Goal: Information Seeking & Learning: Learn about a topic

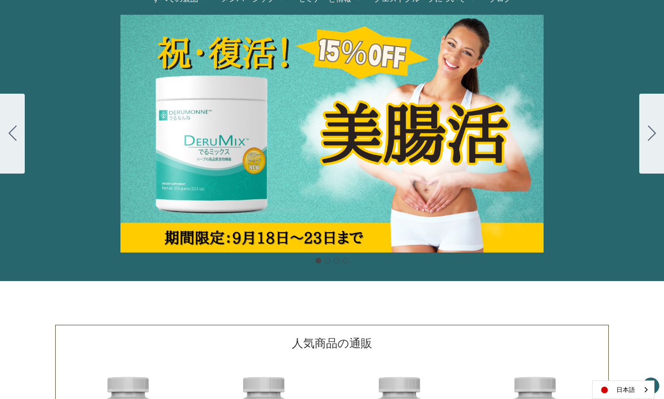
scroll to position [107, 0]
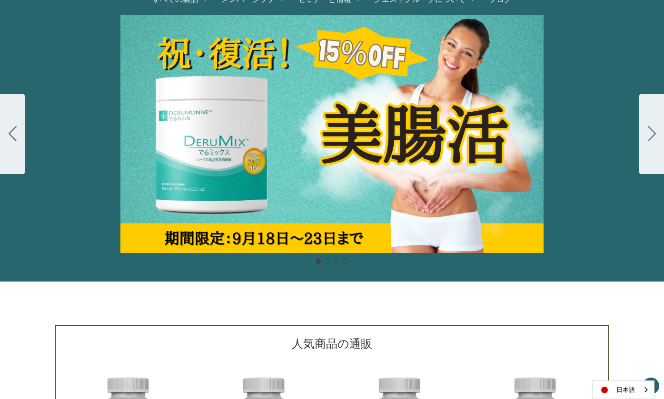
click at [643, 134] on button "Go to slide 2" at bounding box center [651, 134] width 25 height 80
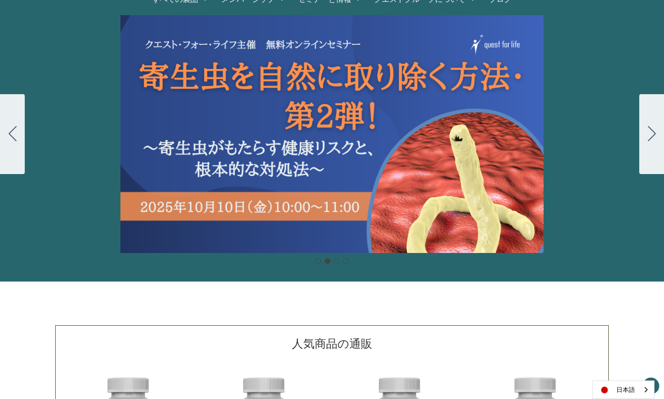
click at [642, 135] on button "Go to slide 3" at bounding box center [651, 134] width 25 height 80
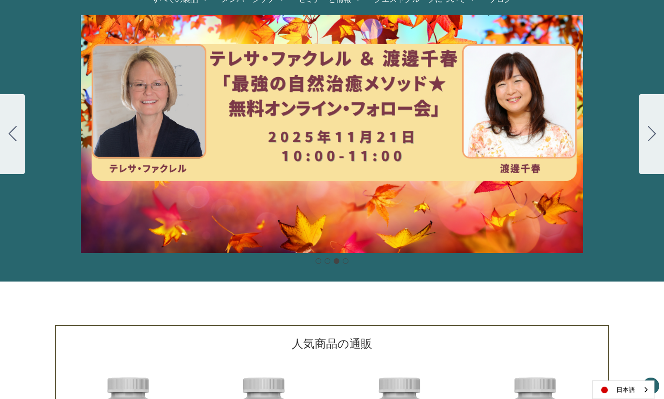
click at [642, 135] on button "Go to slide 4" at bounding box center [651, 134] width 25 height 80
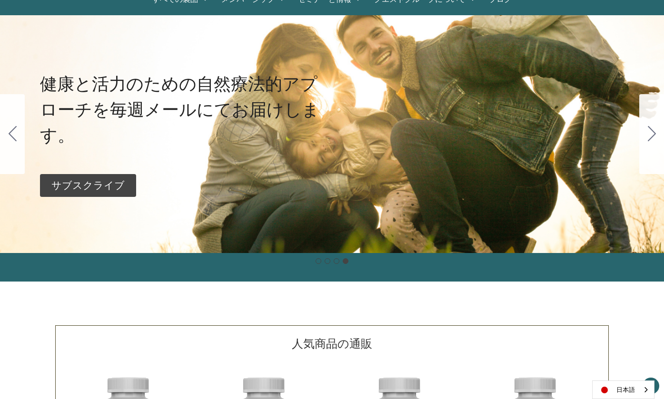
click at [642, 135] on button "Go to slide 1" at bounding box center [651, 134] width 25 height 80
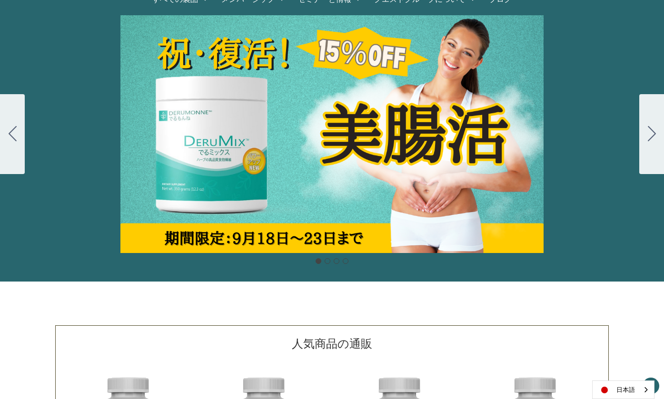
click at [641, 135] on button "Go to slide 2" at bounding box center [651, 134] width 25 height 80
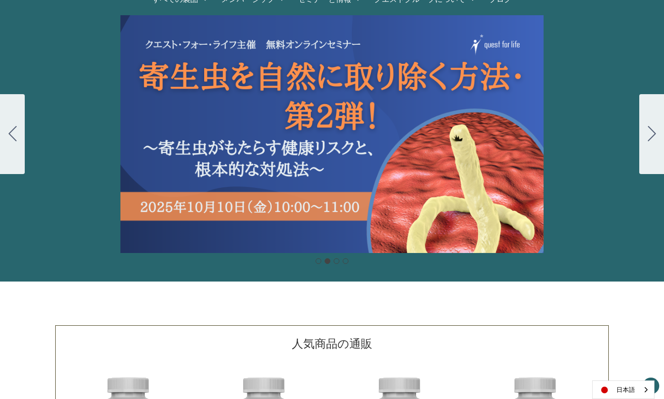
click at [641, 135] on button "Go to slide 3" at bounding box center [651, 134] width 25 height 80
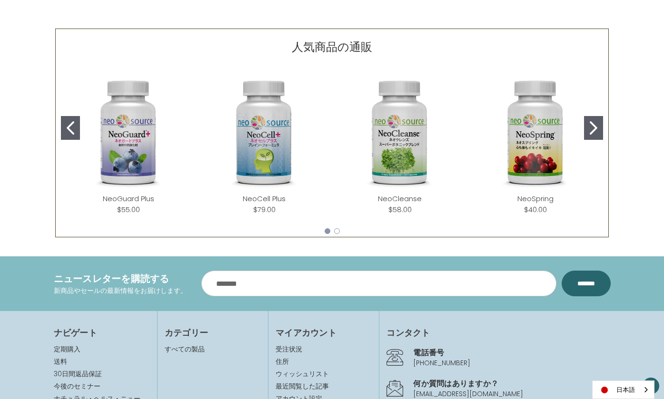
scroll to position [407, 0]
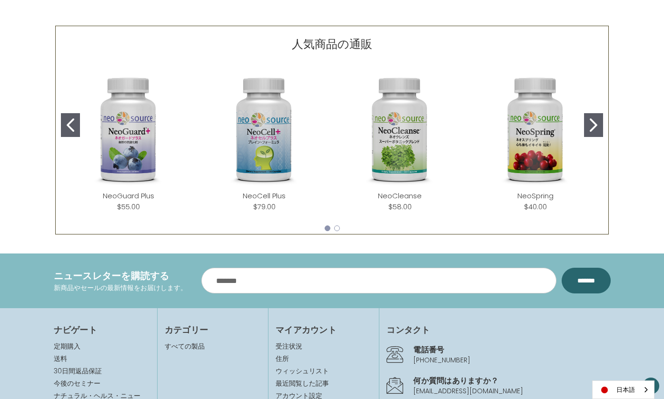
click at [591, 122] on icon "Go to slide 2" at bounding box center [594, 124] width 8 height 13
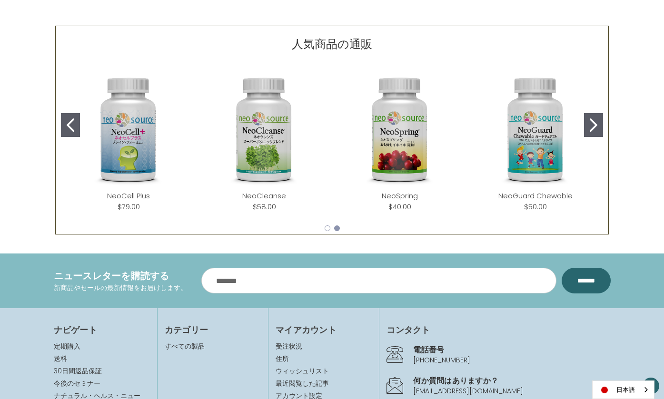
click at [591, 122] on icon "Go to slide 2" at bounding box center [594, 124] width 8 height 13
click at [590, 122] on icon "Go to slide 2" at bounding box center [594, 124] width 8 height 13
click at [68, 119] on icon "Go to slide 1" at bounding box center [71, 124] width 8 height 13
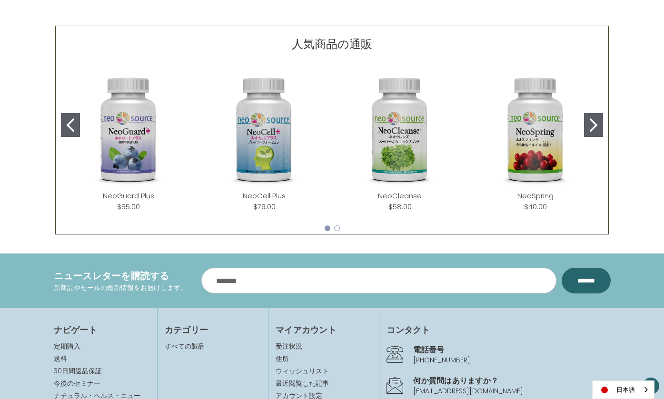
click at [68, 119] on icon "Go to slide 1" at bounding box center [71, 124] width 8 height 13
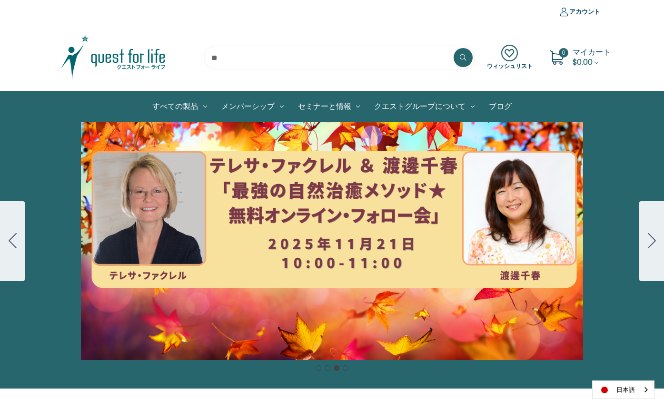
scroll to position [0, 0]
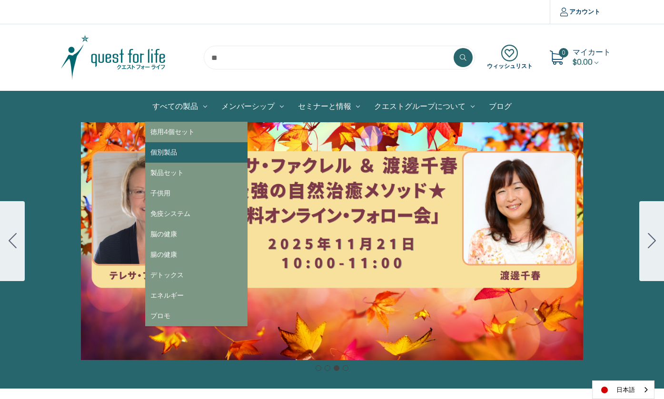
click at [169, 149] on link "個別製品" at bounding box center [196, 152] width 102 height 20
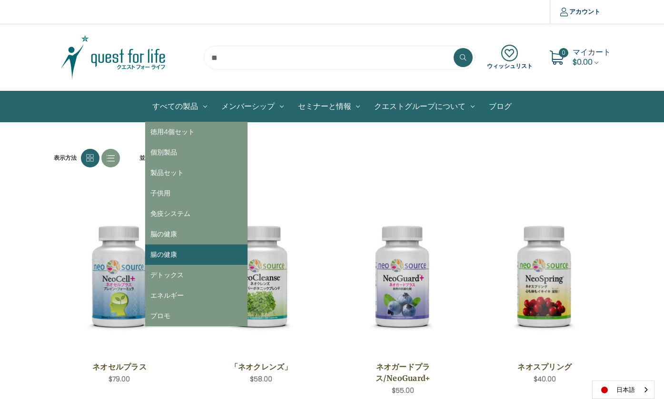
click at [194, 247] on link "腸の健康" at bounding box center [196, 255] width 102 height 20
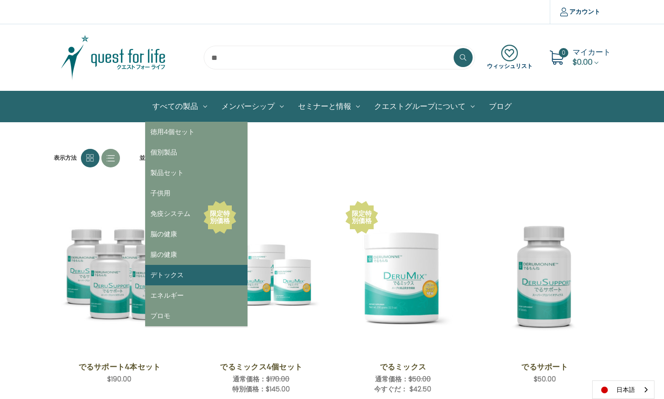
click at [162, 275] on link "デトックス" at bounding box center [196, 275] width 102 height 20
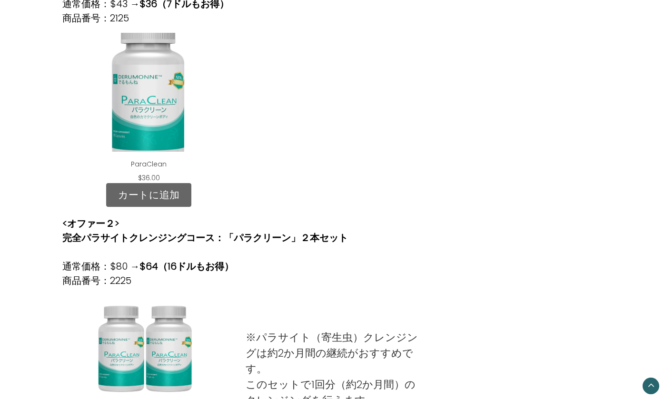
scroll to position [329, 0]
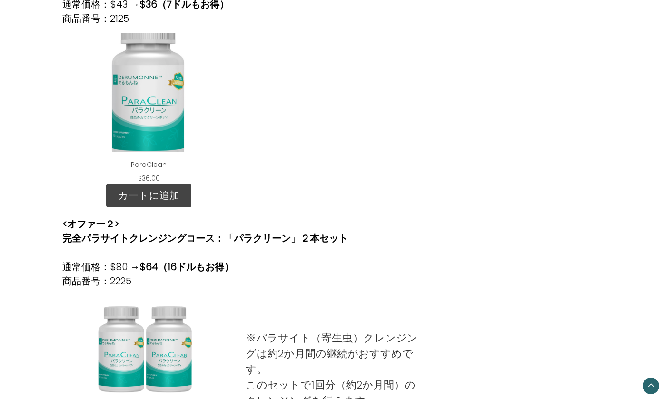
click at [159, 101] on div "ParaClean" at bounding box center [148, 92] width 157 height 119
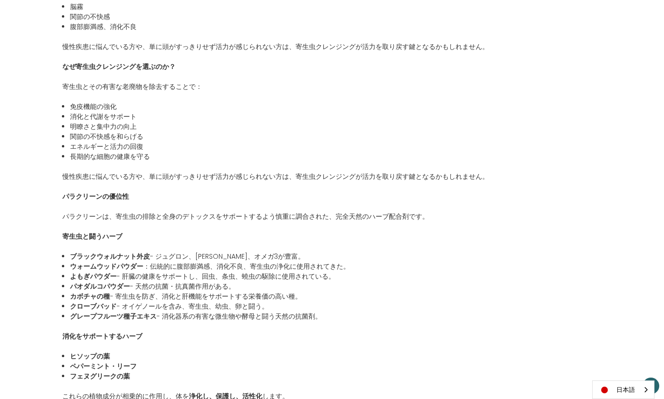
scroll to position [611, 0]
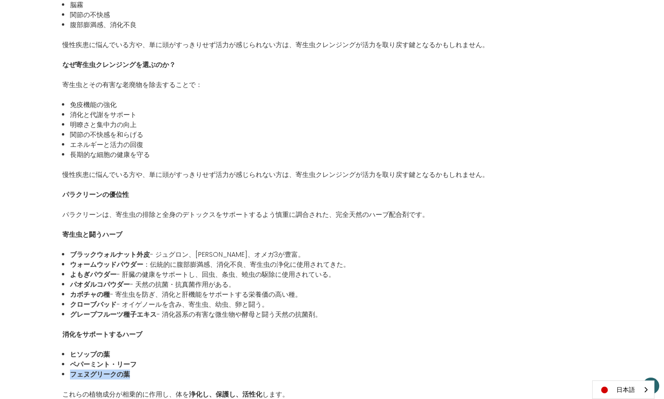
drag, startPoint x: 131, startPoint y: 375, endPoint x: 72, endPoint y: 378, distance: 59.1
click at [72, 378] on li "フェヌグリークの葉" at bounding box center [335, 375] width 531 height 10
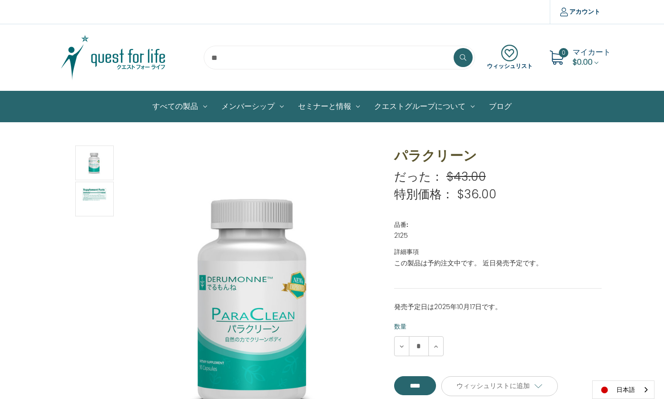
scroll to position [0, 0]
